Goal: Complete application form

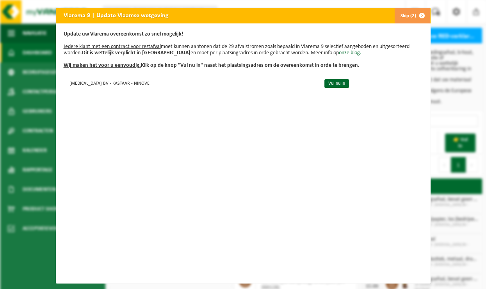
click at [325, 85] on link "Vul nu in" at bounding box center [337, 83] width 25 height 9
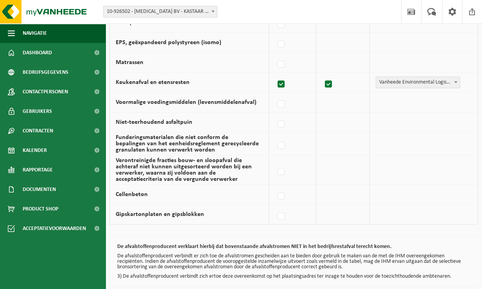
scroll to position [549, 0]
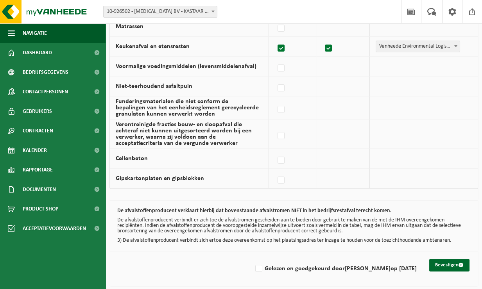
click at [254, 269] on label "Gelezen en goedgekeurd door STEVEN GROENINCK op 29/08/25" at bounding box center [335, 269] width 163 height 12
click at [252, 259] on input "Gelezen en goedgekeurd door STEVEN GROENINCK op 29/08/25" at bounding box center [252, 259] width 0 height 0
checkbox input "true"
click at [443, 265] on button "Bevestigen" at bounding box center [449, 265] width 40 height 13
